Goal: Information Seeking & Learning: Find specific fact

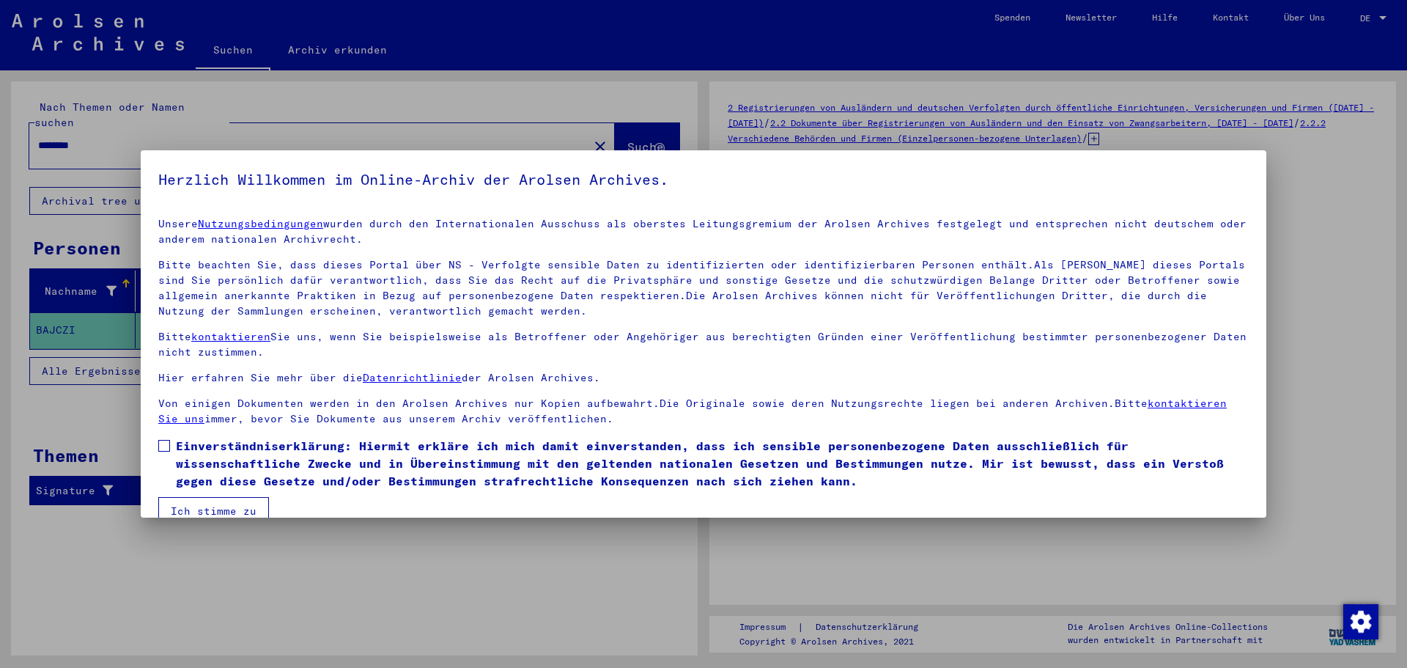
click at [166, 446] on span at bounding box center [164, 446] width 12 height 12
click at [203, 506] on button "Ich stimme zu" at bounding box center [213, 511] width 111 height 28
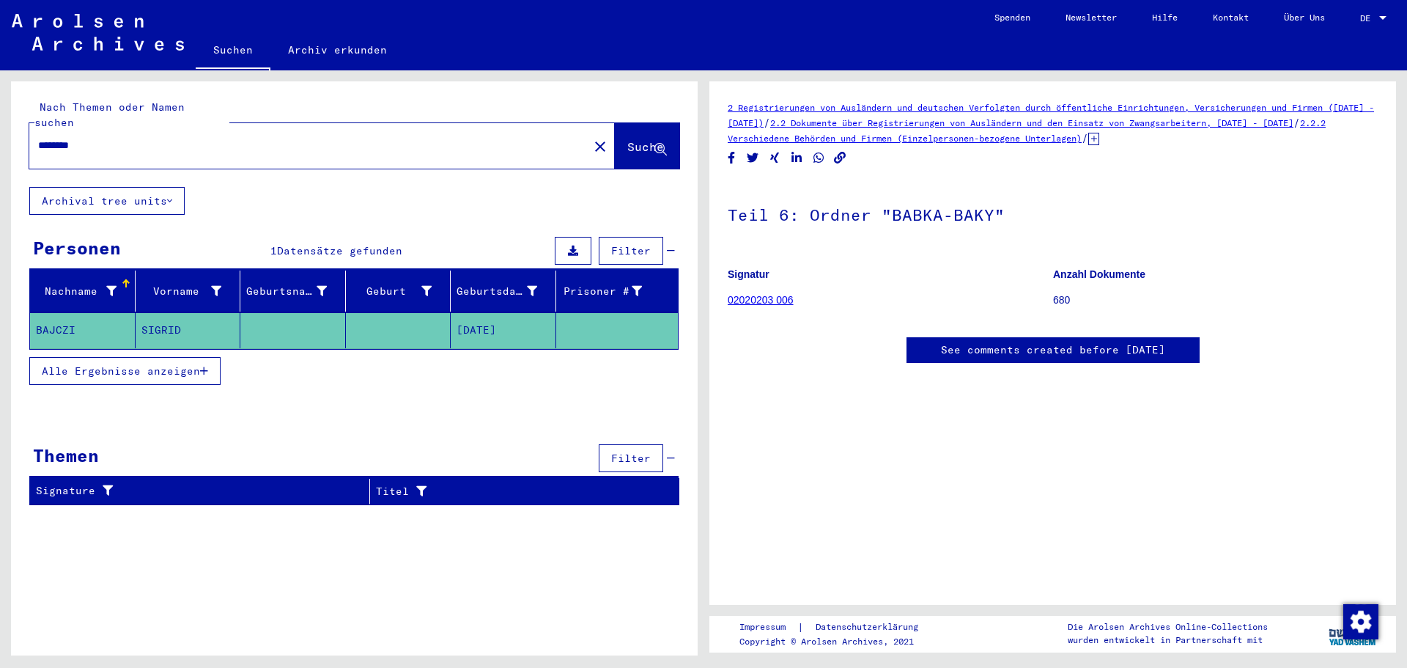
click at [158, 312] on mat-cell "SIGRID" at bounding box center [189, 330] width 106 height 36
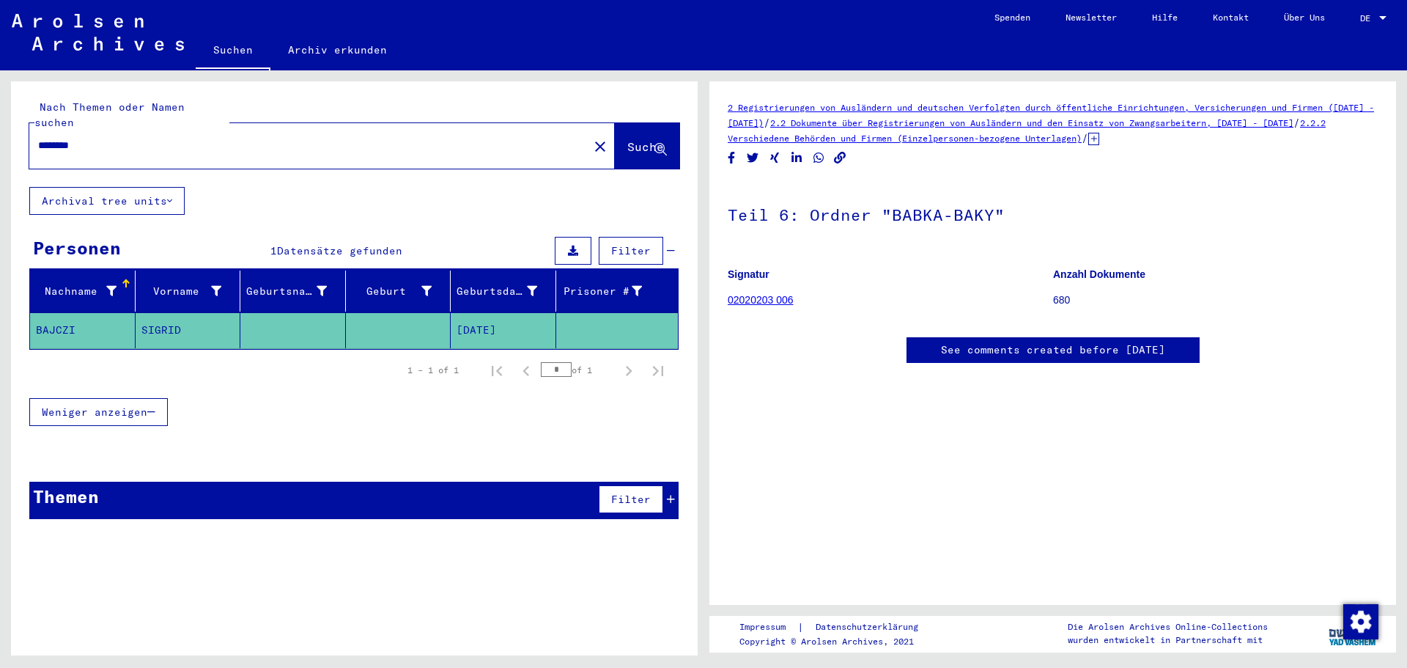
click at [153, 312] on mat-cell "SIGRID" at bounding box center [189, 330] width 106 height 36
click at [51, 312] on mat-cell "BAJCZI" at bounding box center [83, 330] width 106 height 36
click at [52, 313] on mat-cell "BAJCZI" at bounding box center [83, 330] width 106 height 36
click at [1099, 139] on icon at bounding box center [1093, 139] width 11 height 12
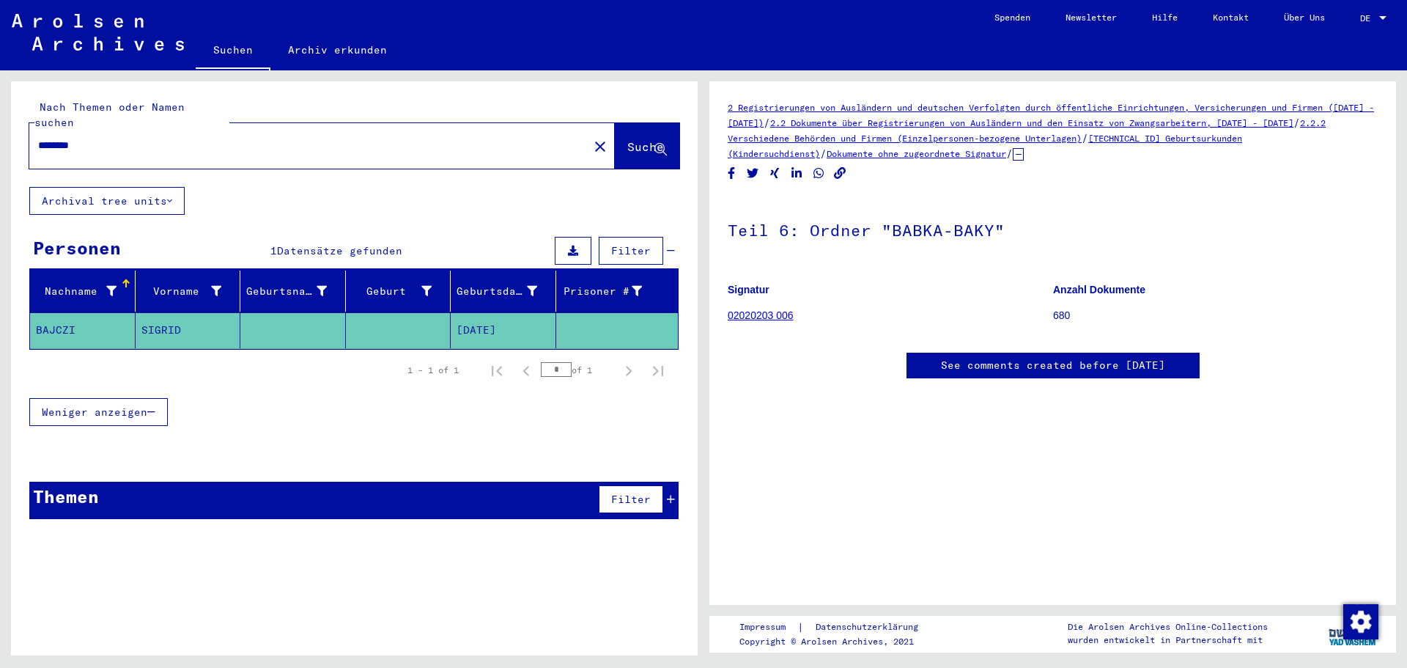
click at [492, 312] on mat-cell "[DATE]" at bounding box center [504, 330] width 106 height 36
click at [157, 315] on mat-cell "SIGRID" at bounding box center [189, 330] width 106 height 36
